Goal: Information Seeking & Learning: Check status

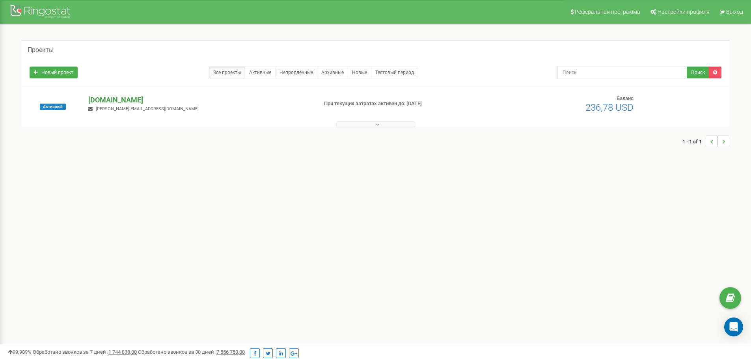
click at [131, 99] on p "[DOMAIN_NAME]" at bounding box center [199, 100] width 223 height 10
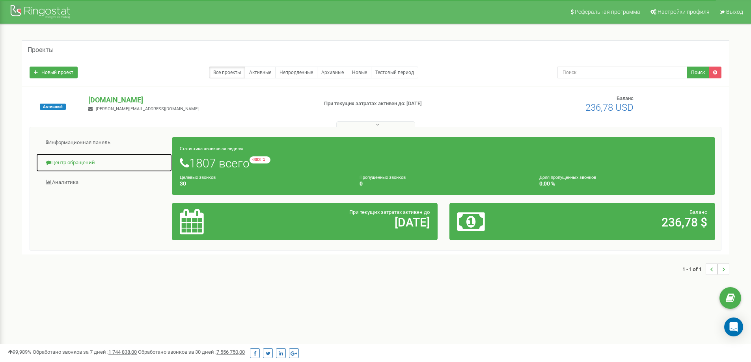
click at [85, 163] on link "Центр обращений" at bounding box center [104, 162] width 136 height 19
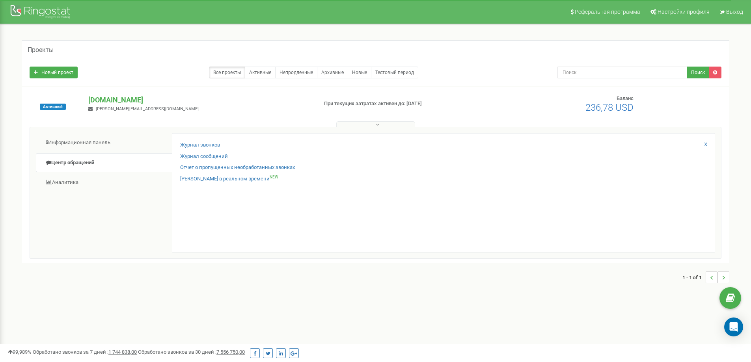
click at [221, 144] on div "Журнал звонков" at bounding box center [443, 147] width 527 height 11
click at [216, 145] on link "Журнал звонков" at bounding box center [200, 145] width 40 height 7
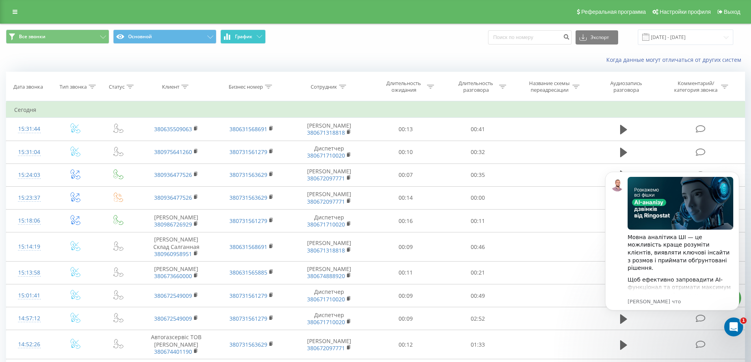
click at [258, 37] on icon at bounding box center [260, 36] width 6 height 3
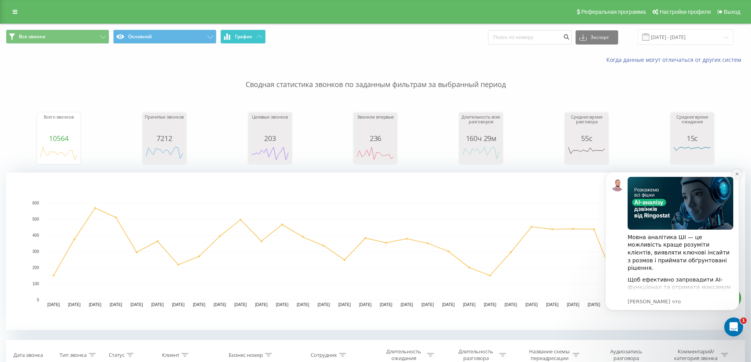
click at [739, 174] on icon "Dismiss notification" at bounding box center [737, 174] width 4 height 4
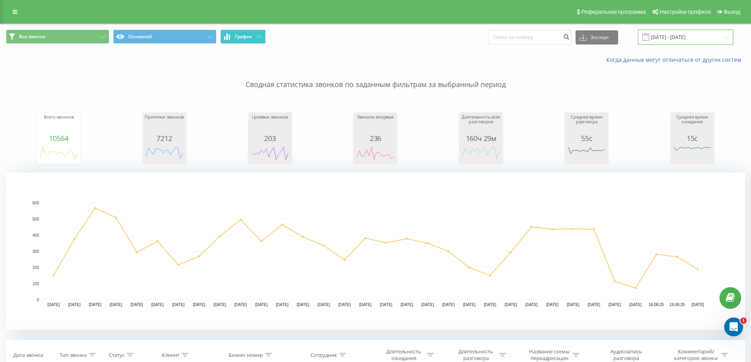
click at [722, 39] on input "20.07.2025 - 20.08.2025" at bounding box center [685, 37] width 95 height 15
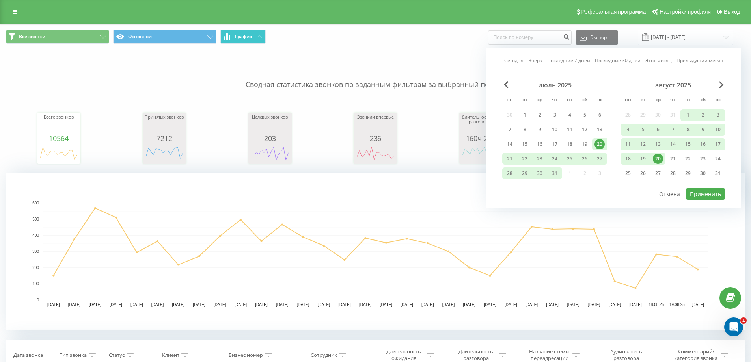
click at [655, 157] on div "20" at bounding box center [658, 159] width 10 height 10
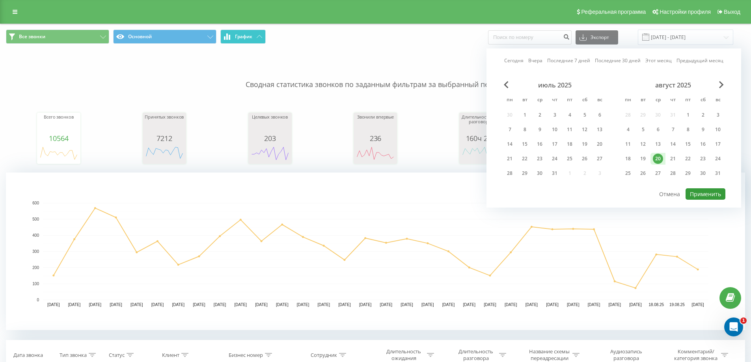
click at [707, 193] on button "Применить" at bounding box center [706, 193] width 40 height 11
type input "20.08.2025 - 20.08.2025"
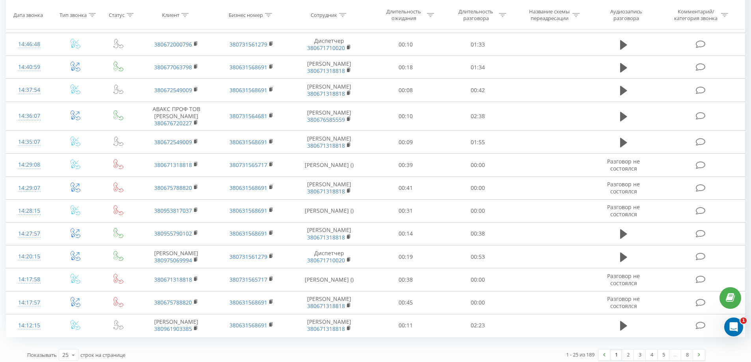
scroll to position [645, 0]
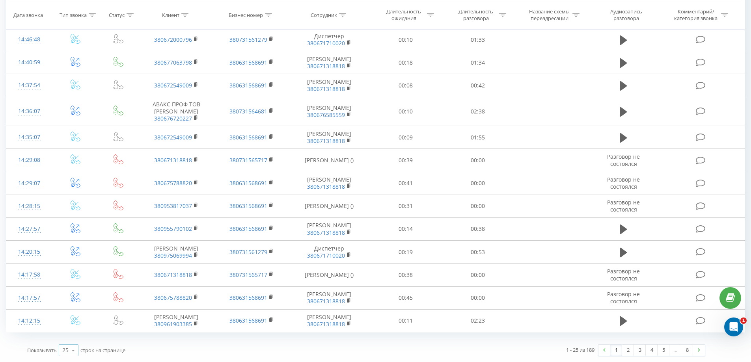
click at [68, 351] on icon at bounding box center [73, 350] width 12 height 15
click at [70, 336] on span "100" at bounding box center [66, 339] width 9 height 7
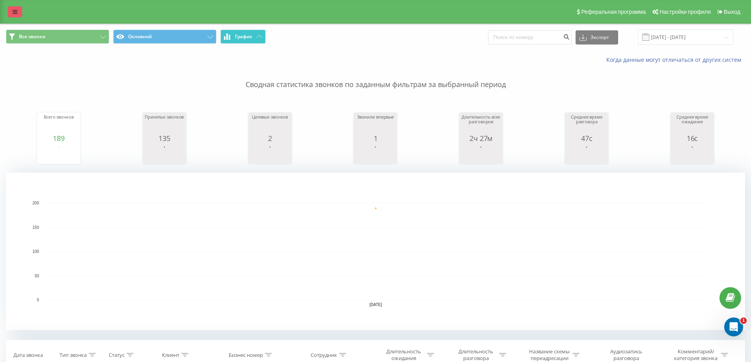
click at [14, 9] on icon at bounding box center [15, 12] width 5 height 6
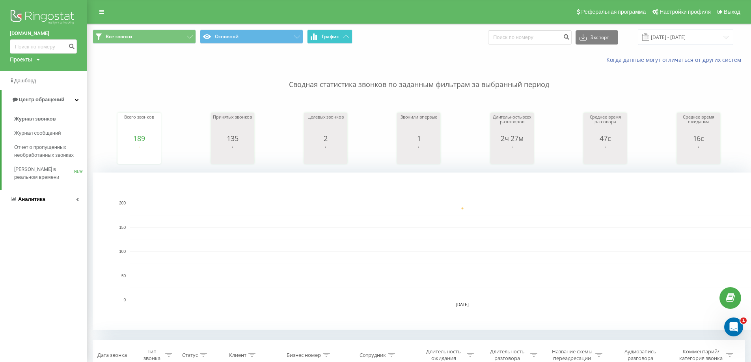
click at [55, 197] on link "Аналитика" at bounding box center [43, 199] width 87 height 19
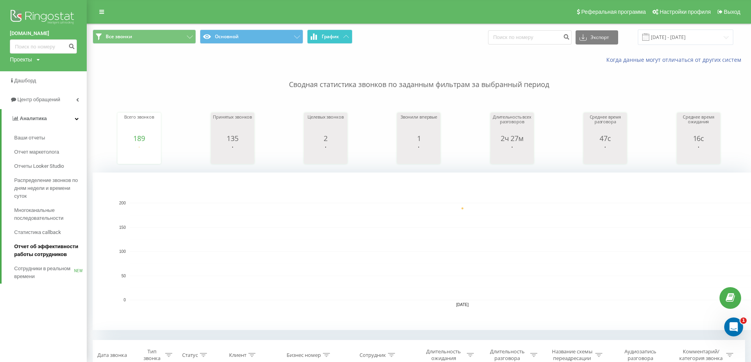
click at [55, 252] on span "Отчет об эффективности работы сотрудников" at bounding box center [48, 251] width 69 height 16
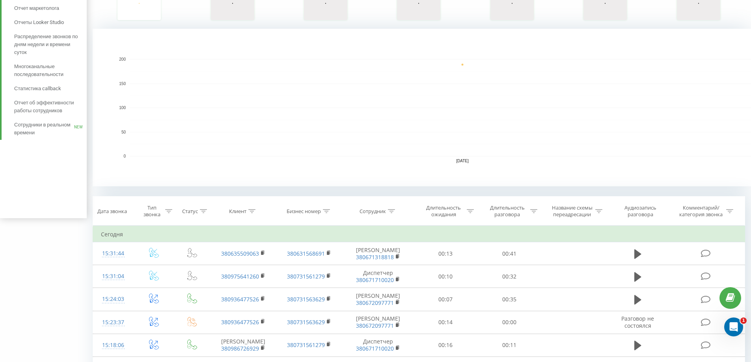
scroll to position [197, 0]
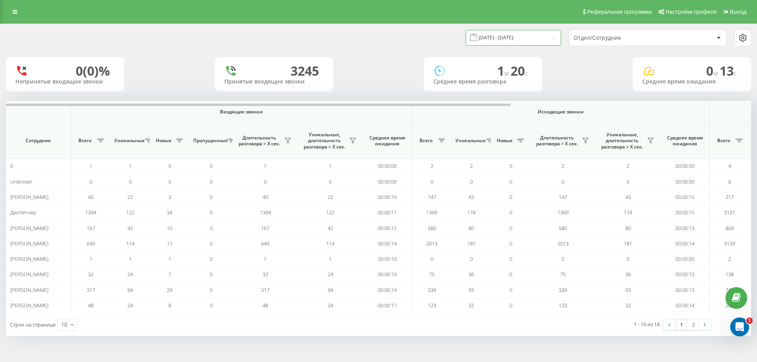
click at [553, 36] on input "[DATE] - [DATE]" at bounding box center [513, 37] width 95 height 15
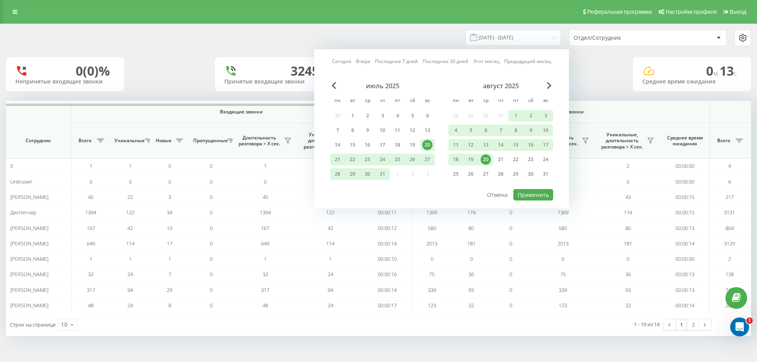
click at [483, 161] on div "20" at bounding box center [486, 160] width 10 height 10
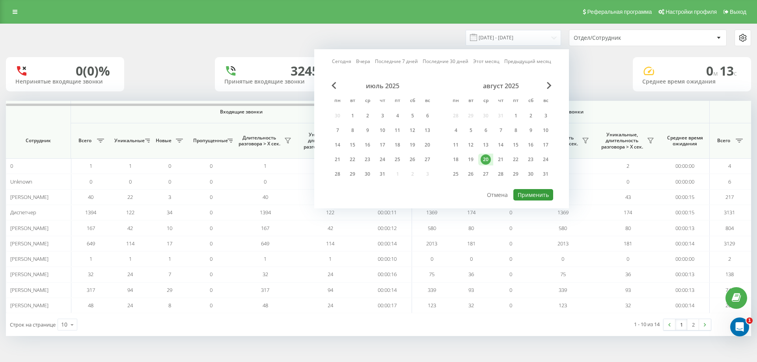
click at [531, 192] on button "Применить" at bounding box center [533, 194] width 40 height 11
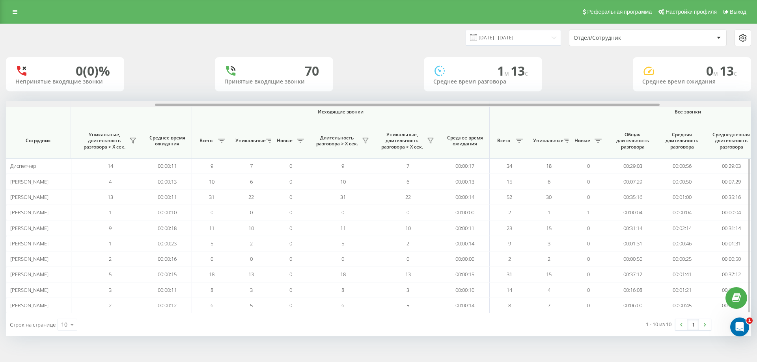
drag, startPoint x: 366, startPoint y: 105, endPoint x: 443, endPoint y: 137, distance: 83.6
click at [517, 106] on div at bounding box center [407, 105] width 505 height 2
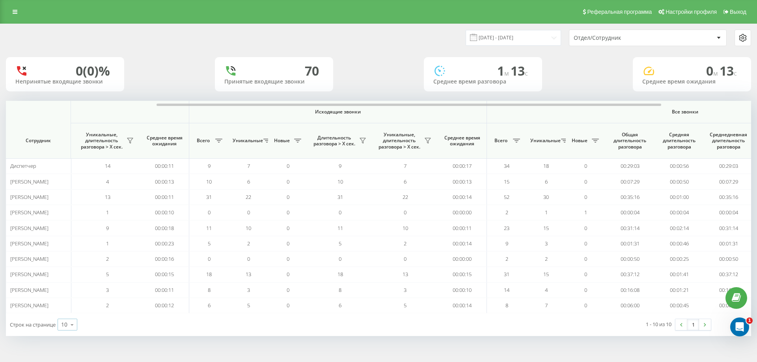
click at [72, 324] on icon at bounding box center [72, 324] width 12 height 15
click at [68, 314] on span "100" at bounding box center [65, 313] width 9 height 7
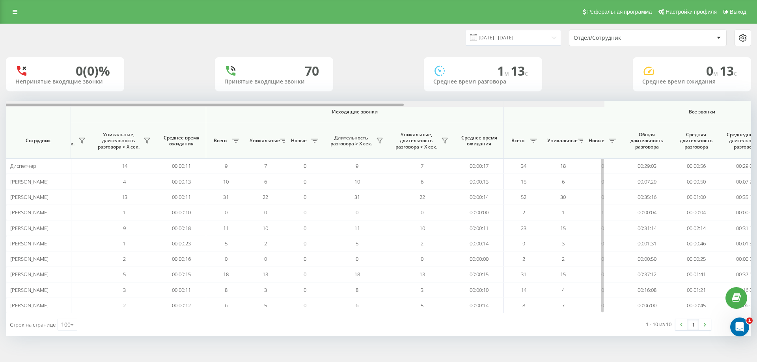
scroll to position [0, 355]
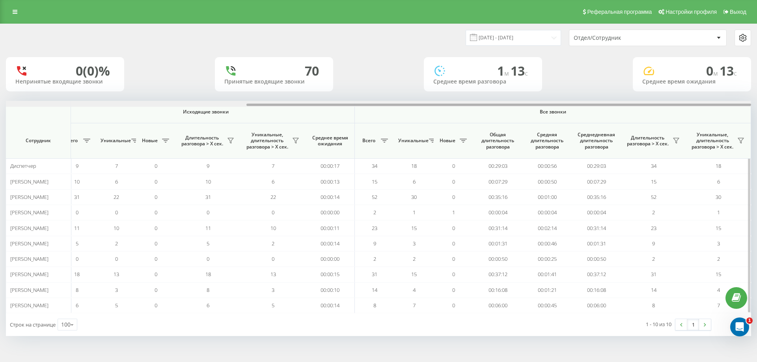
drag, startPoint x: 309, startPoint y: 104, endPoint x: 674, endPoint y: 104, distance: 364.7
click at [674, 104] on div at bounding box center [498, 105] width 505 height 2
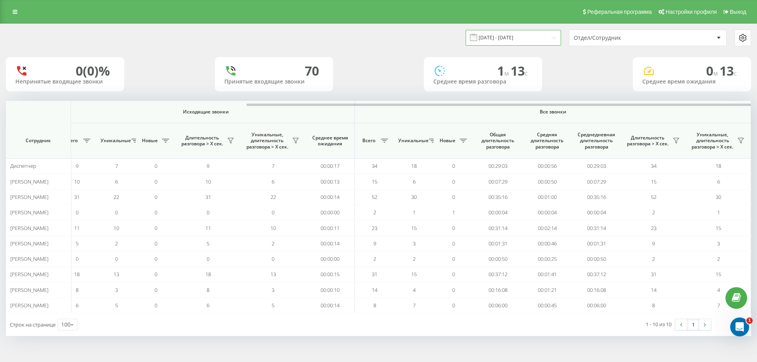
click at [556, 41] on input "20.08.2025 - 20.08.2025" at bounding box center [513, 37] width 95 height 15
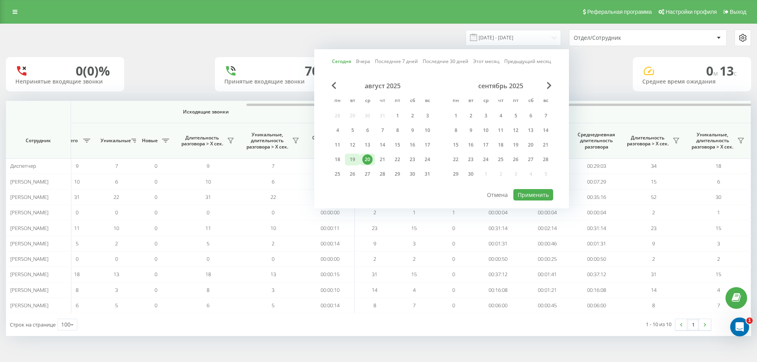
click at [352, 162] on div "19" at bounding box center [352, 160] width 10 height 10
click at [537, 193] on button "Применить" at bounding box center [533, 194] width 40 height 11
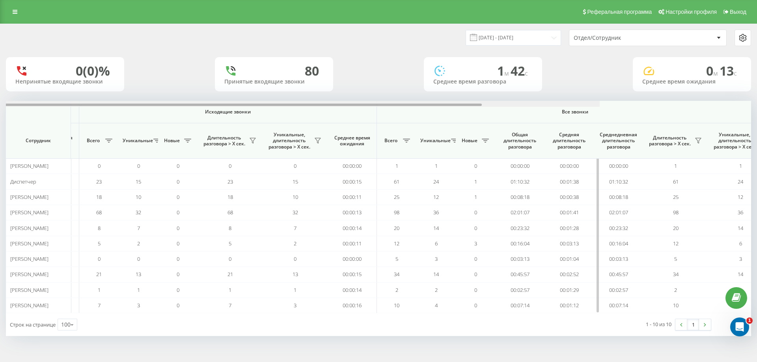
scroll to position [0, 355]
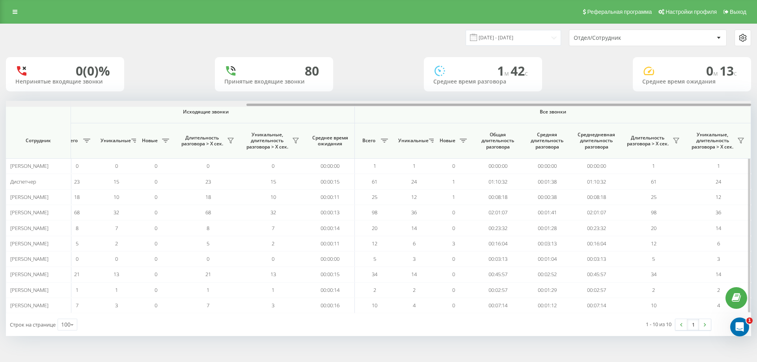
drag, startPoint x: 367, startPoint y: 104, endPoint x: 660, endPoint y: 106, distance: 293.3
click at [660, 106] on div at bounding box center [498, 105] width 505 height 2
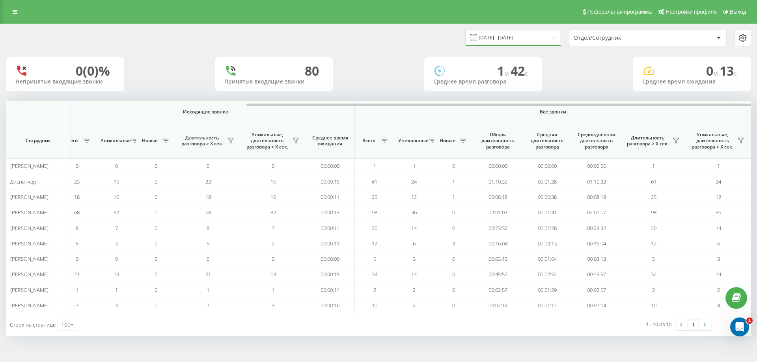
click at [549, 37] on input "19.08.2025 - 19.08.2025" at bounding box center [513, 37] width 95 height 15
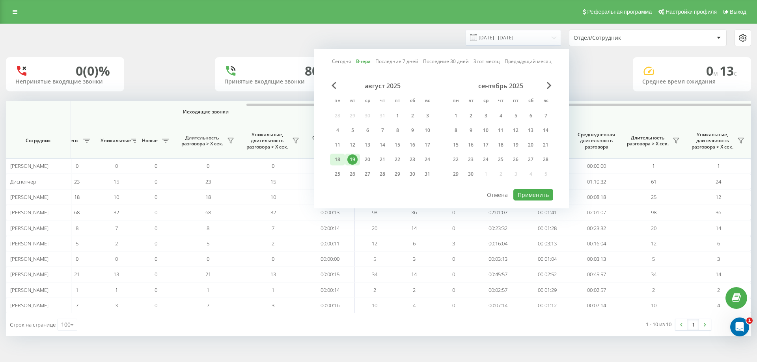
click at [338, 163] on div "18" at bounding box center [337, 160] width 10 height 10
click at [532, 196] on button "Применить" at bounding box center [533, 194] width 40 height 11
type input "18.08.2025 - 18.08.2025"
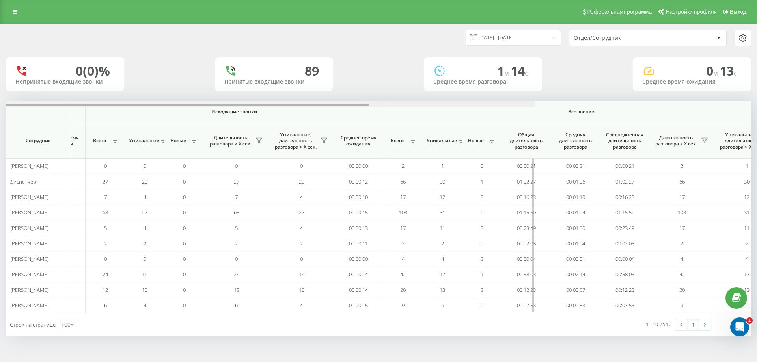
scroll to position [0, 355]
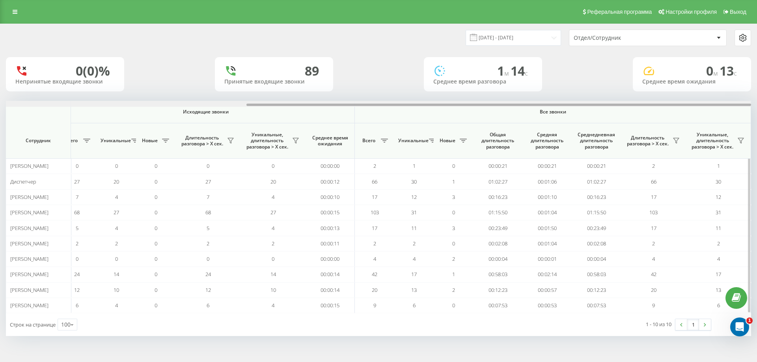
drag, startPoint x: 441, startPoint y: 104, endPoint x: 709, endPoint y: 105, distance: 267.7
click at [709, 105] on div at bounding box center [498, 105] width 505 height 2
